Goal: Find specific page/section: Find specific page/section

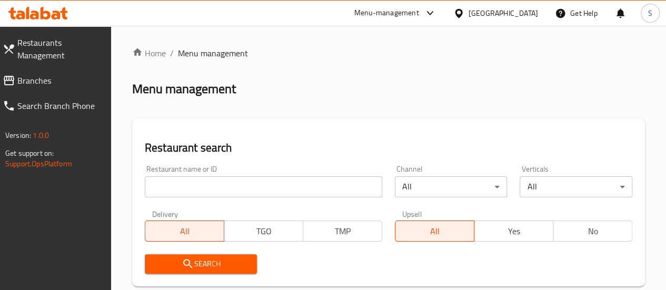
click at [177, 191] on input "search" at bounding box center [263, 186] width 237 height 21
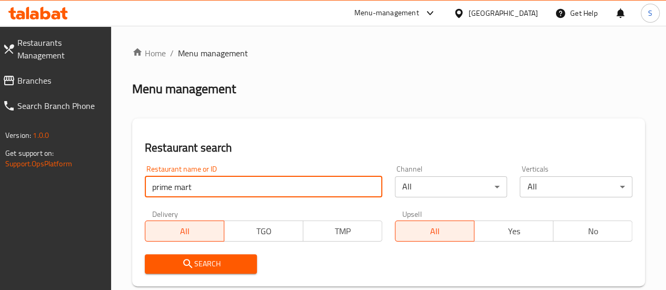
type input "prime mart"
click button "Search" at bounding box center [201, 263] width 113 height 19
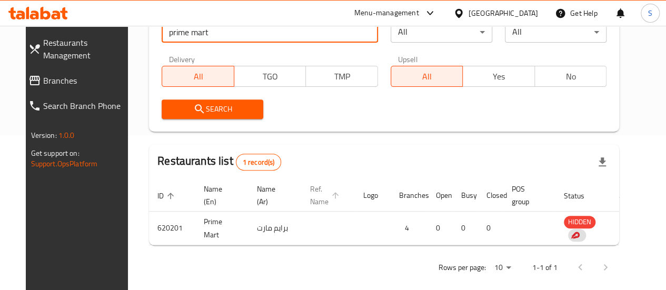
scroll to position [158, 0]
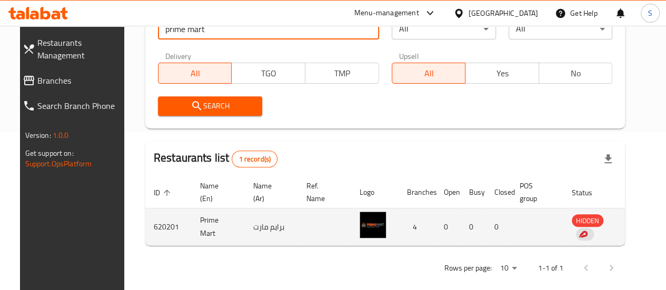
click at [627, 231] on td "enhanced table" at bounding box center [636, 226] width 36 height 37
click at [620, 233] on td "enhanced table" at bounding box center [636, 226] width 36 height 37
click at [145, 223] on td "620201" at bounding box center [168, 226] width 46 height 37
click at [159, 226] on td "620201" at bounding box center [168, 226] width 46 height 37
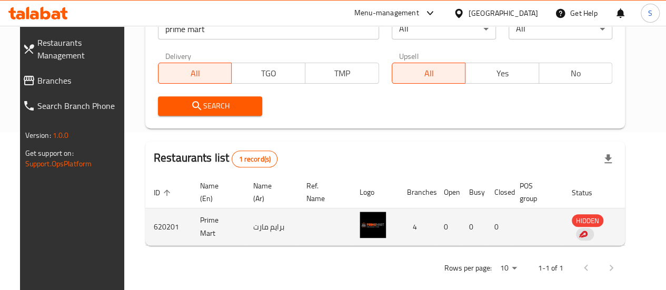
click at [159, 226] on td "620201" at bounding box center [168, 226] width 46 height 37
copy td "620201"
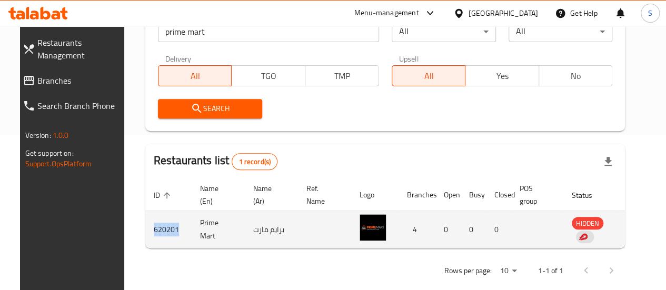
scroll to position [170, 0]
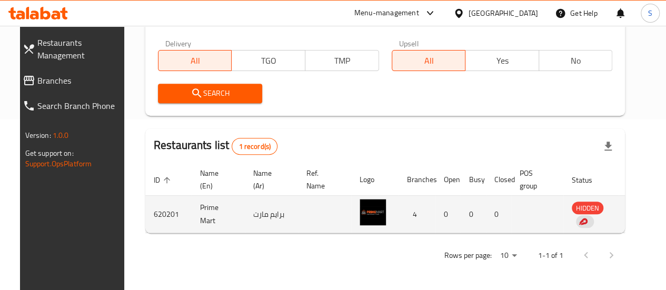
click at [271, 219] on td "برايم مارت" at bounding box center [271, 214] width 53 height 37
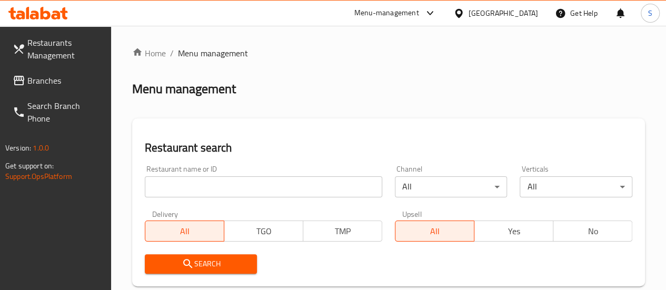
click at [213, 181] on input "search" at bounding box center [263, 186] width 237 height 21
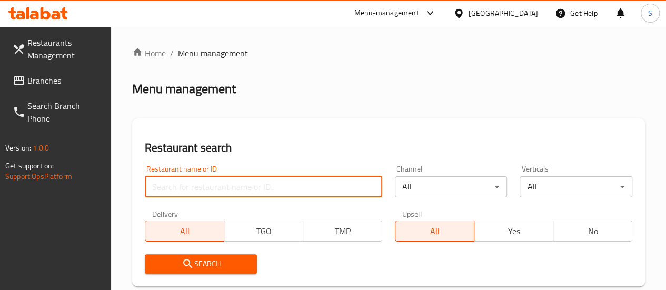
paste input "620201"
type input "620201"
click button "Search" at bounding box center [201, 263] width 113 height 19
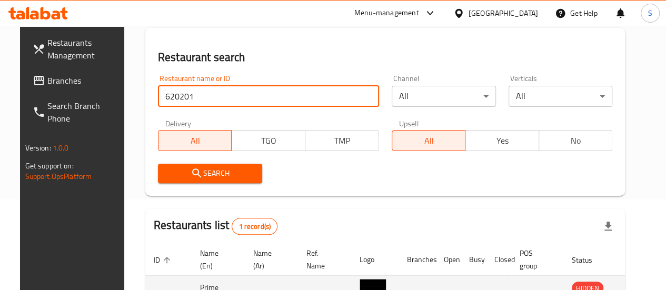
scroll to position [158, 0]
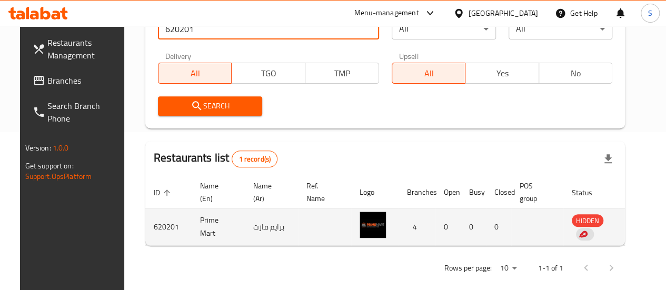
click at [314, 226] on td "enhanced table" at bounding box center [324, 226] width 53 height 37
click at [618, 225] on td "enhanced table" at bounding box center [636, 226] width 36 height 37
click at [575, 225] on span "HIDDEN" at bounding box center [587, 221] width 32 height 12
click at [414, 229] on td "4" at bounding box center [416, 226] width 37 height 37
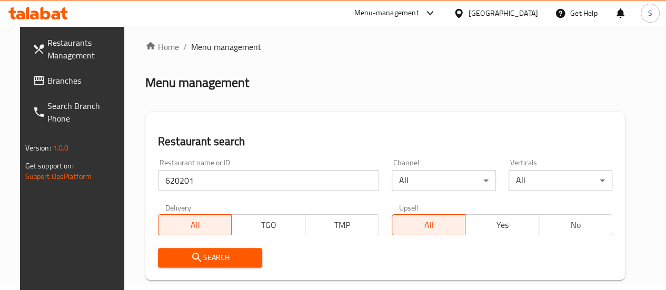
scroll to position [0, 0]
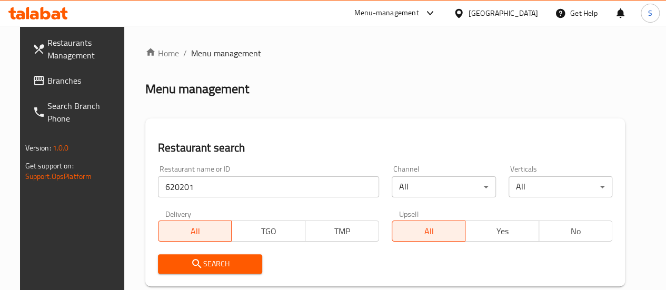
click at [53, 51] on span "Restaurants Management" at bounding box center [84, 48] width 75 height 25
